Goal: Information Seeking & Learning: Learn about a topic

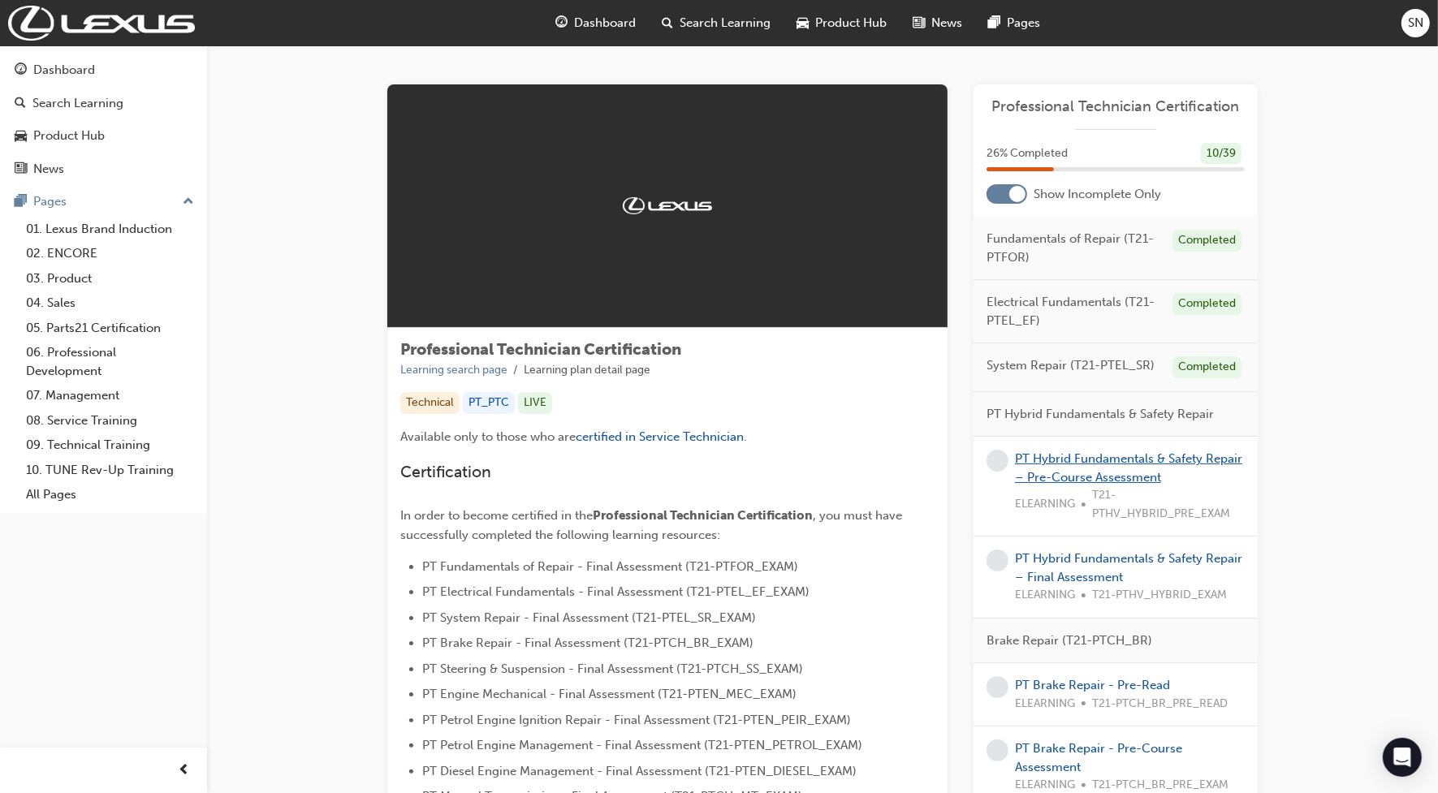
click at [1100, 461] on link "PT Hybrid Fundamentals & Safety Repair – Pre-Course Assessment" at bounding box center [1128, 467] width 227 height 33
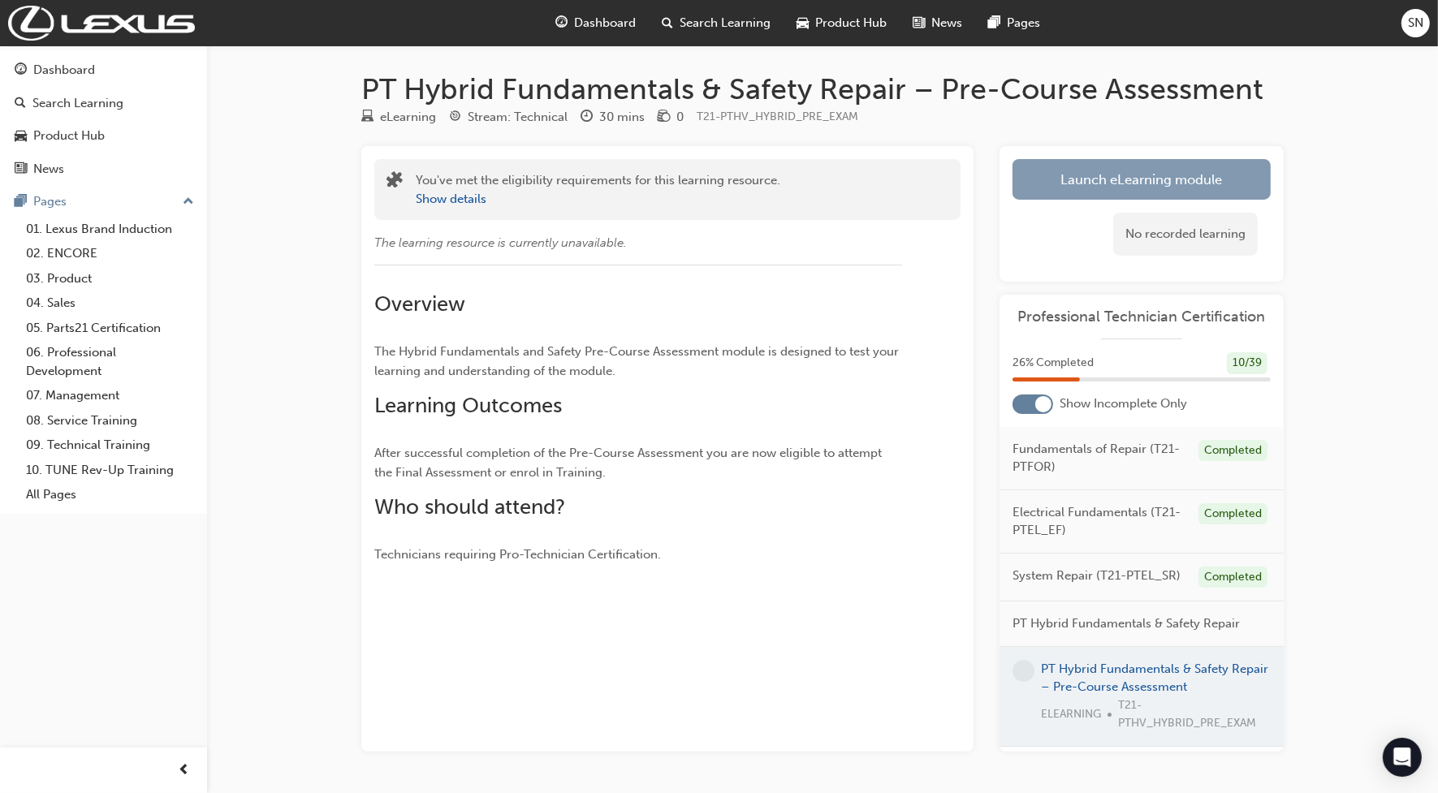
click at [1058, 168] on link "Launch eLearning module" at bounding box center [1141, 179] width 258 height 41
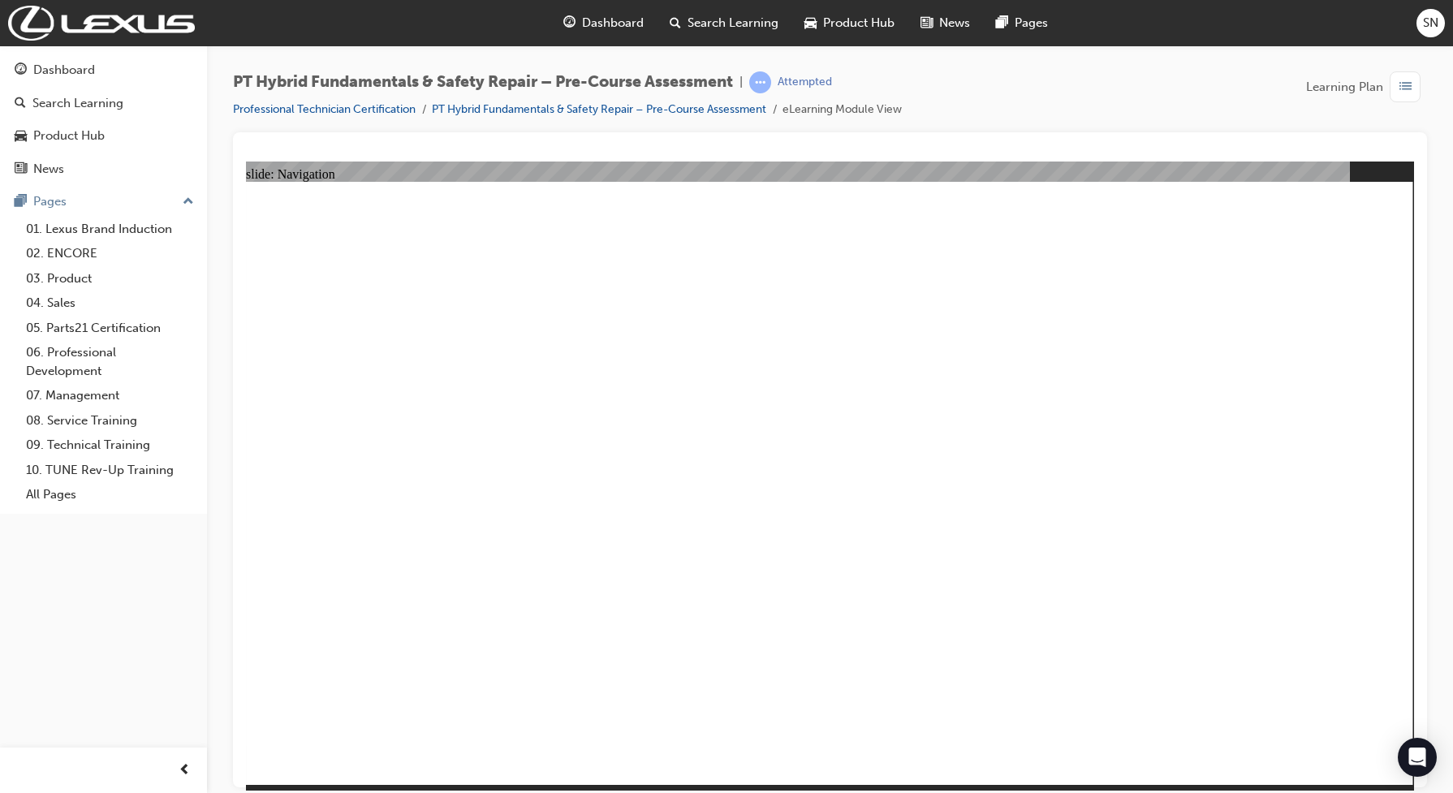
radio input "true"
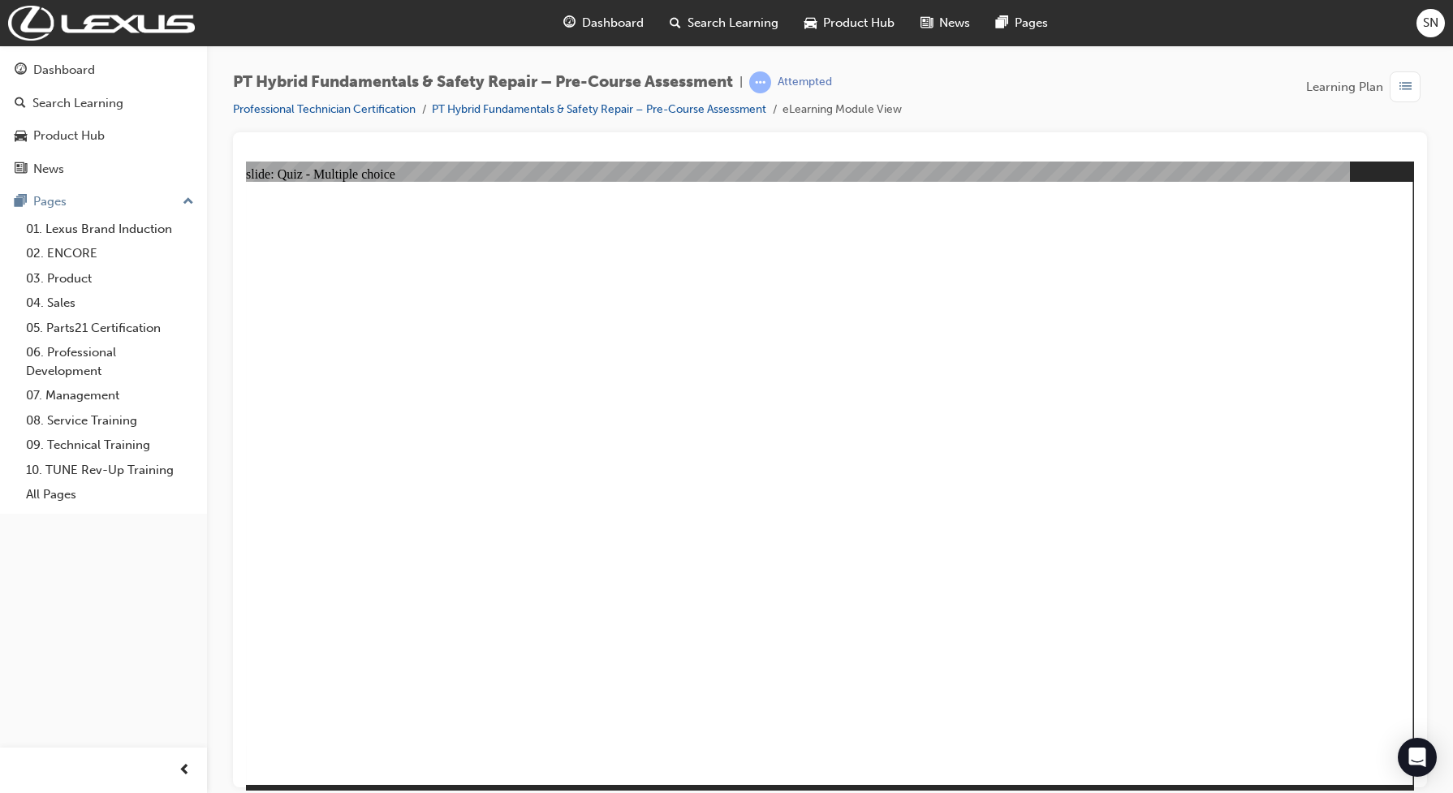
radio input "true"
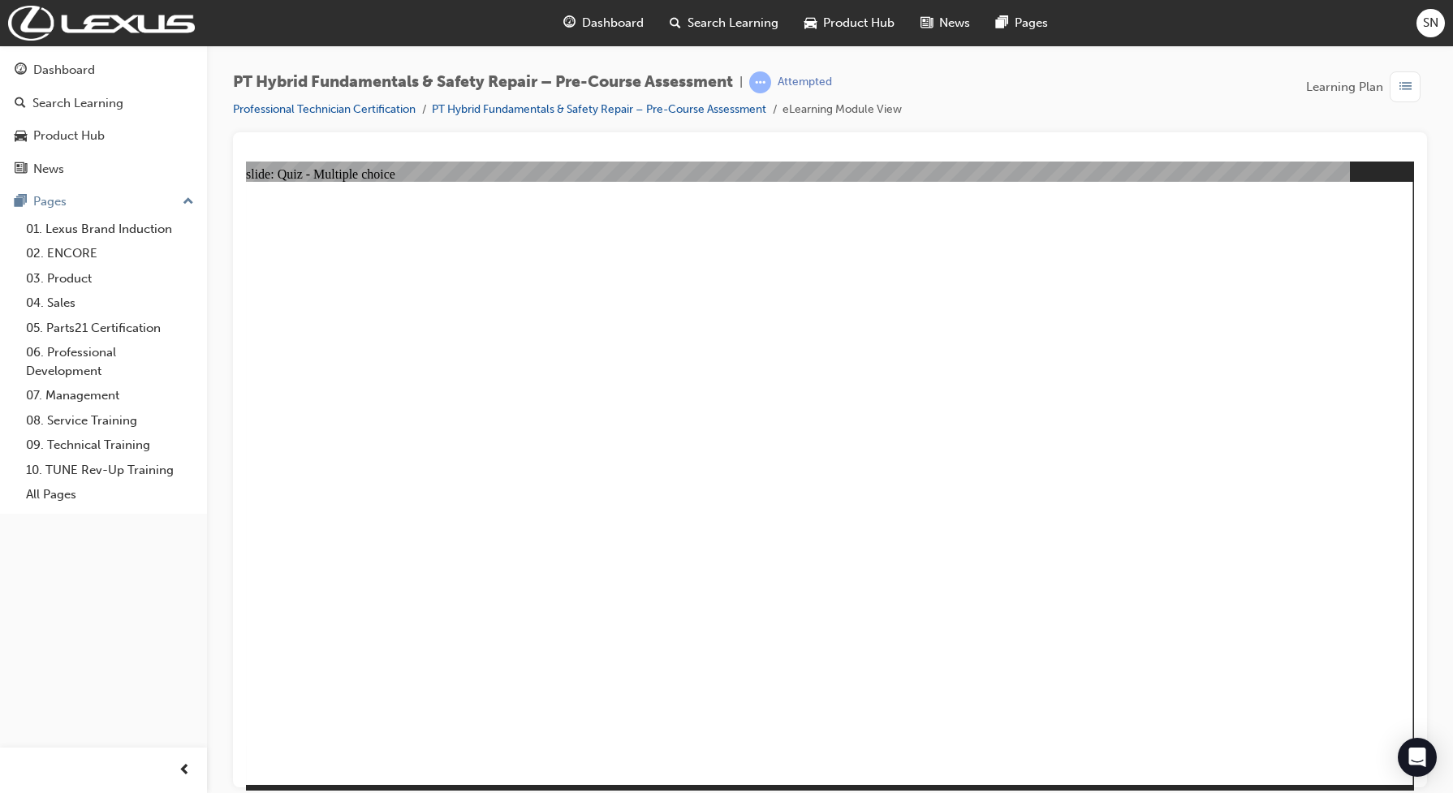
radio input "true"
checkbox input "true"
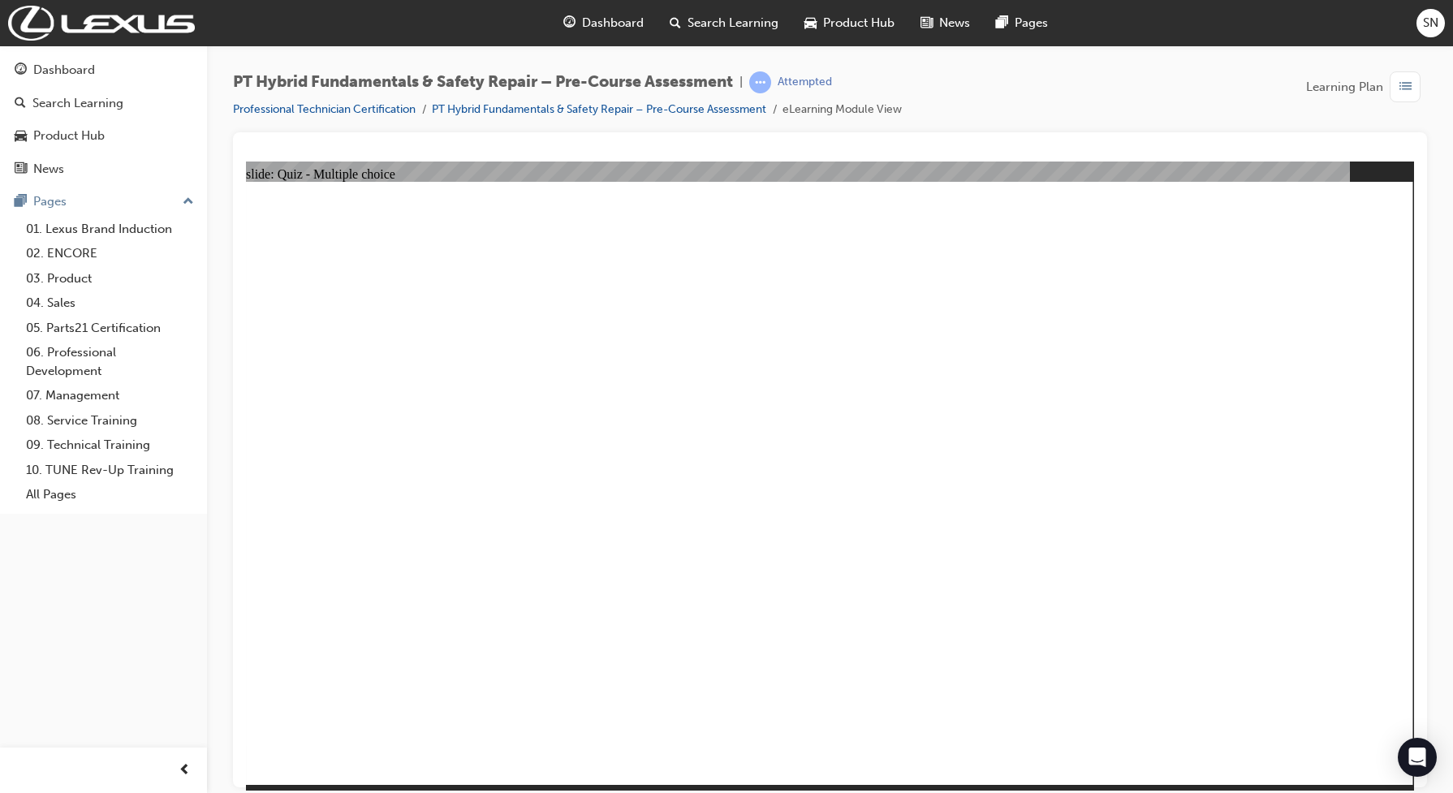
checkbox input "true"
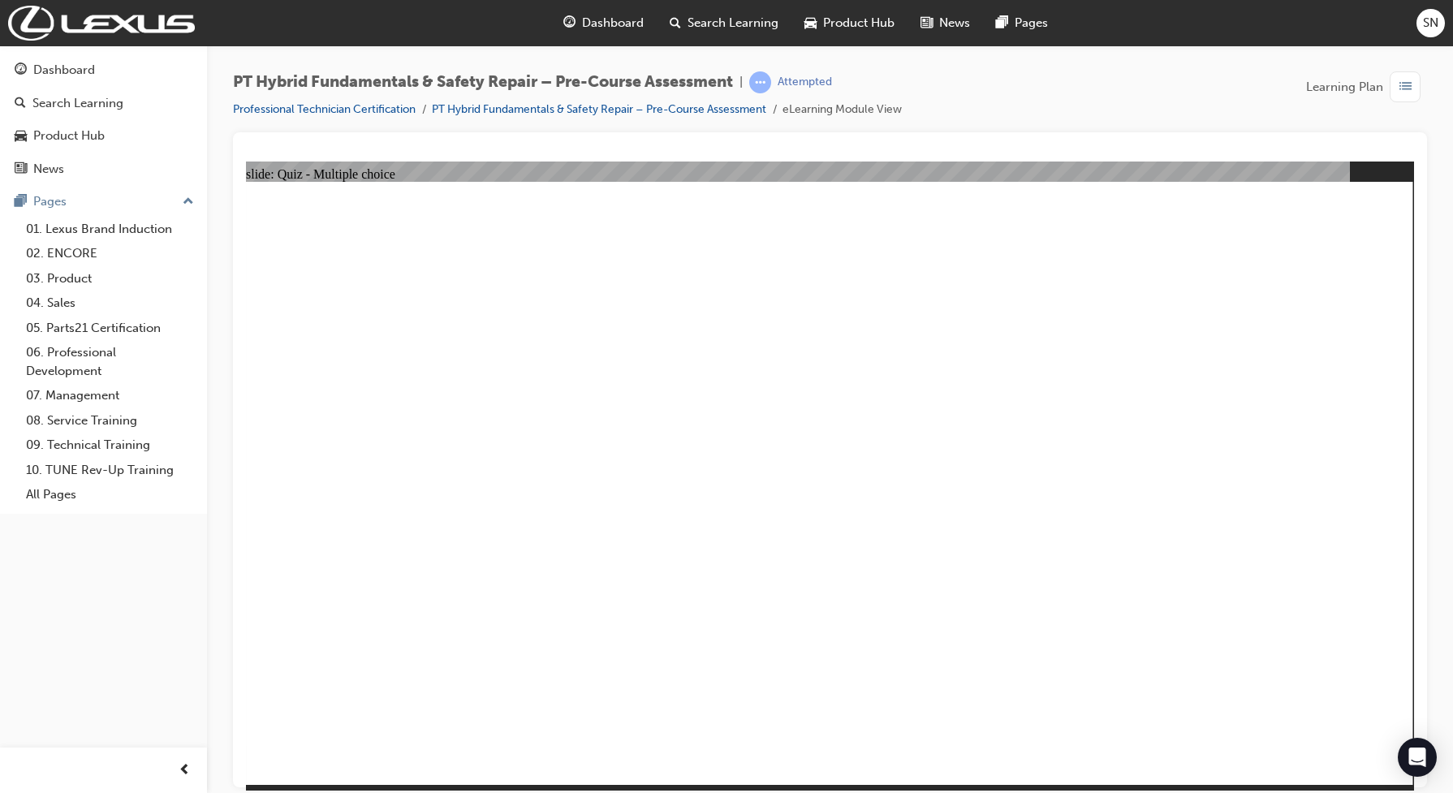
radio input "true"
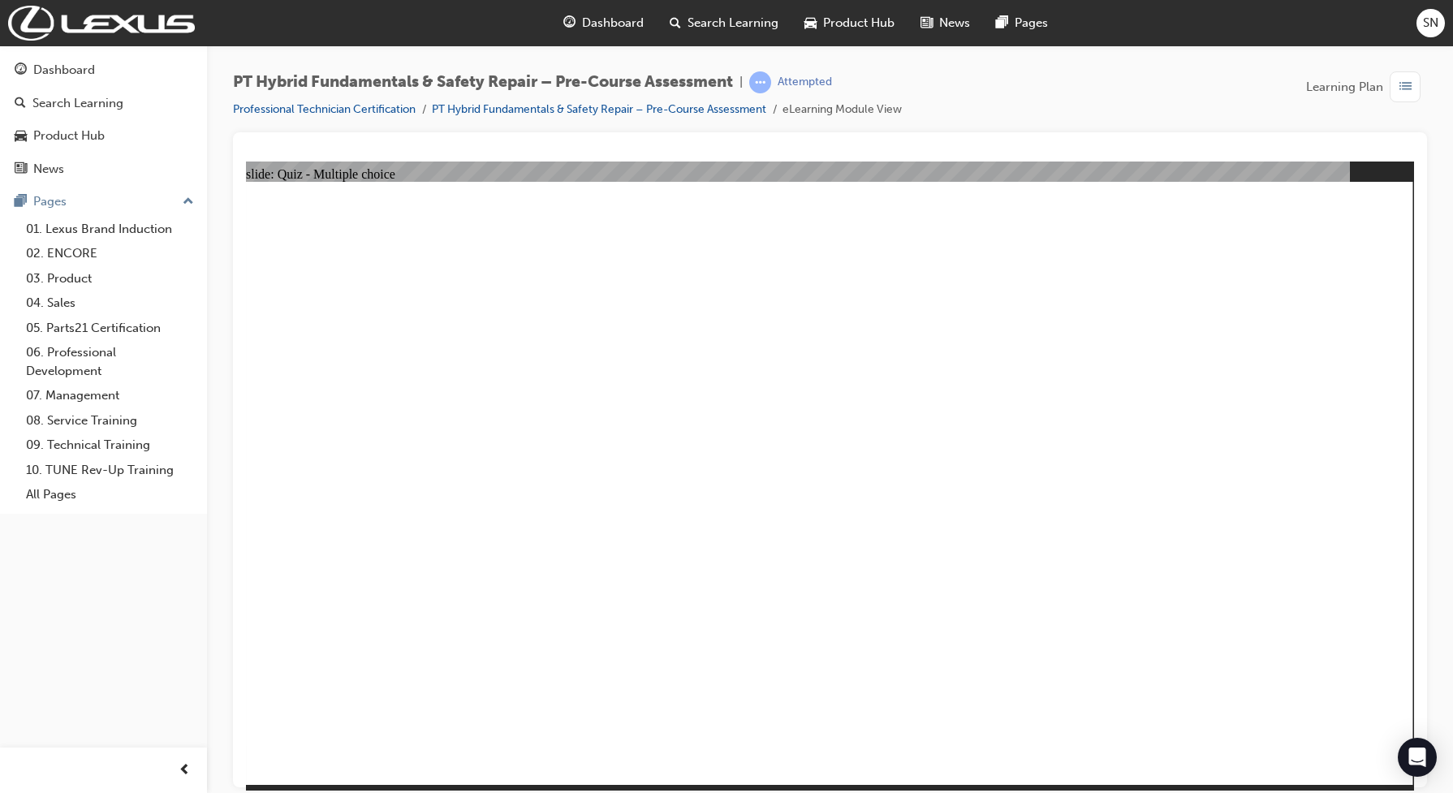
radio input "true"
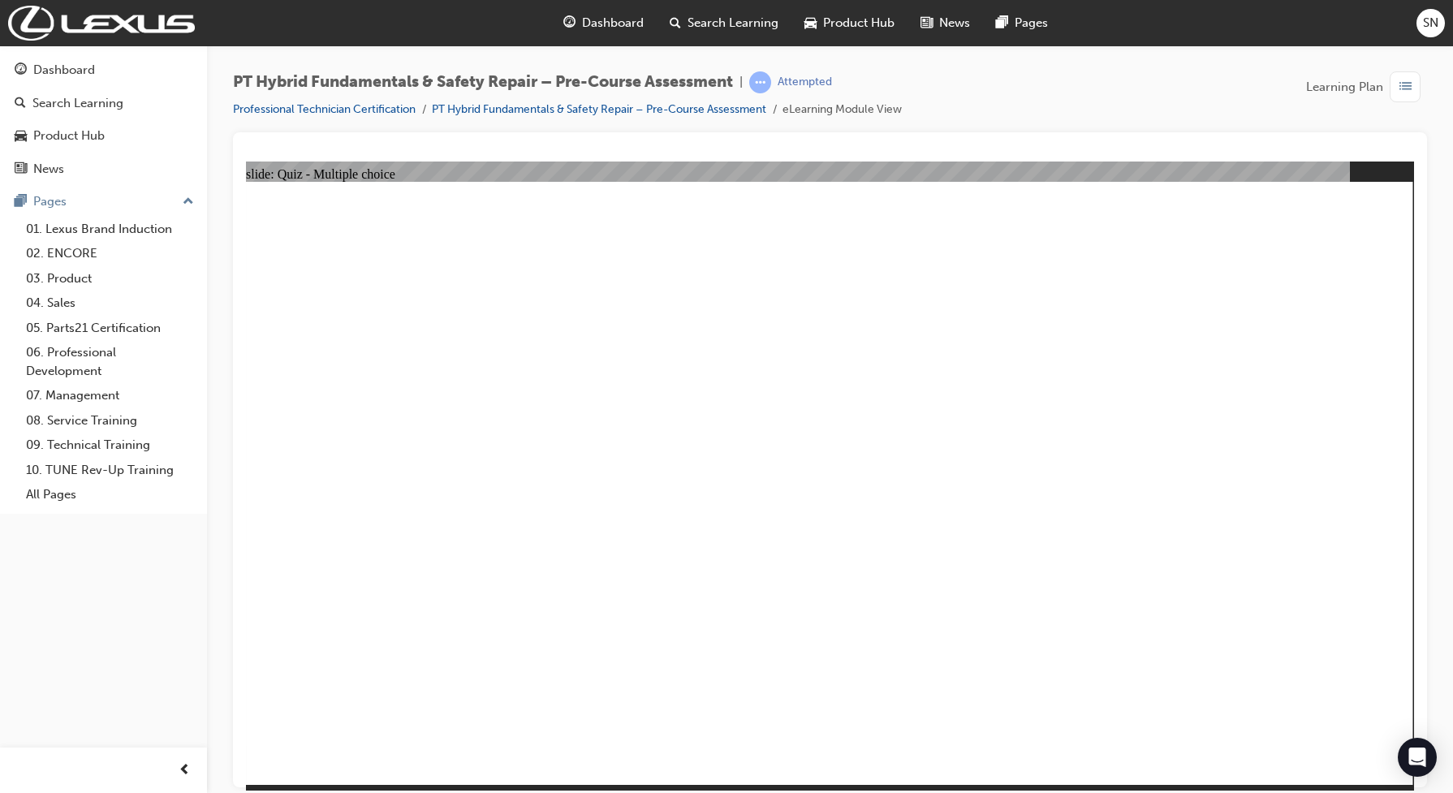
radio input "true"
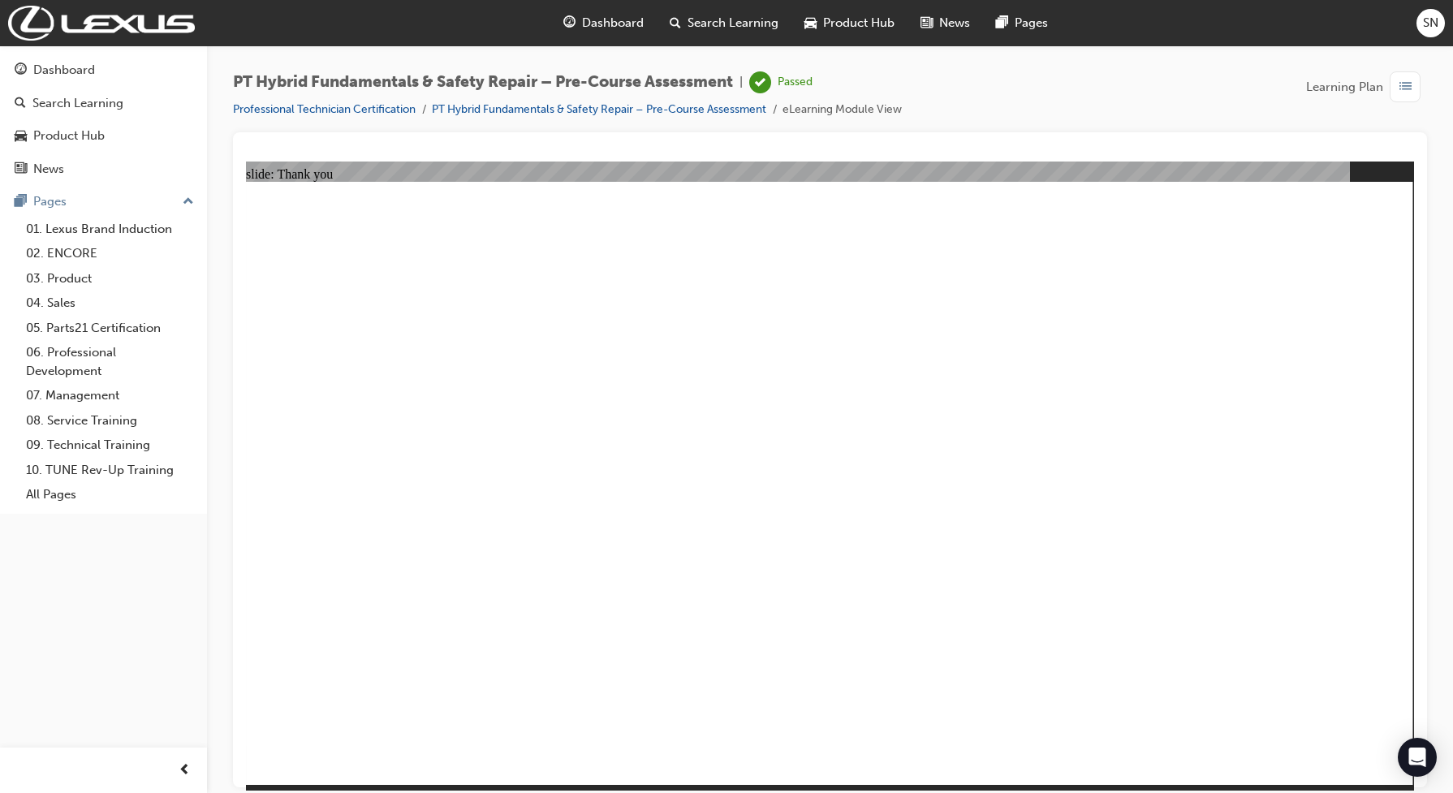
click at [387, 110] on link "Professional Technician Certification" at bounding box center [324, 109] width 183 height 14
